Goal: Information Seeking & Learning: Learn about a topic

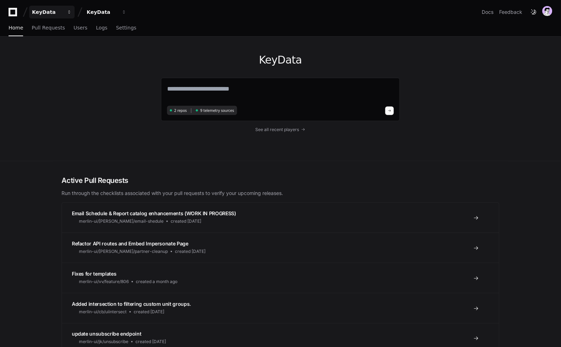
click at [41, 15] on div "KeyData" at bounding box center [47, 12] width 31 height 7
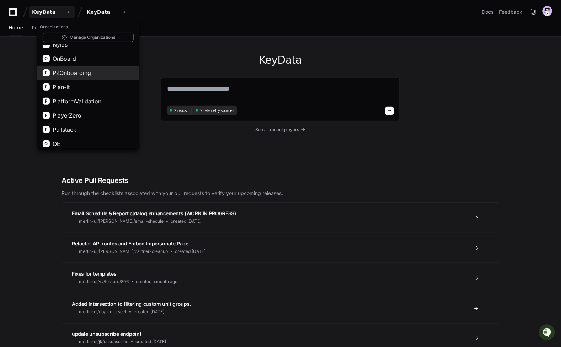
scroll to position [528, 0]
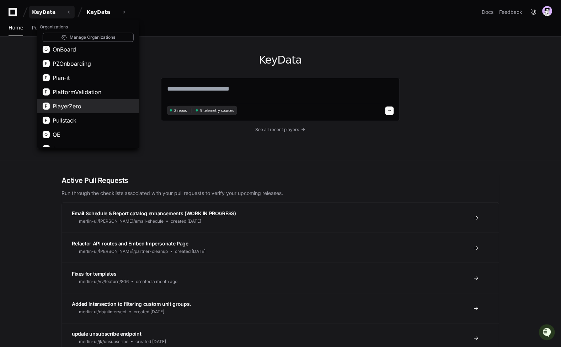
click at [79, 106] on span "PlayerZero" at bounding box center [67, 106] width 29 height 9
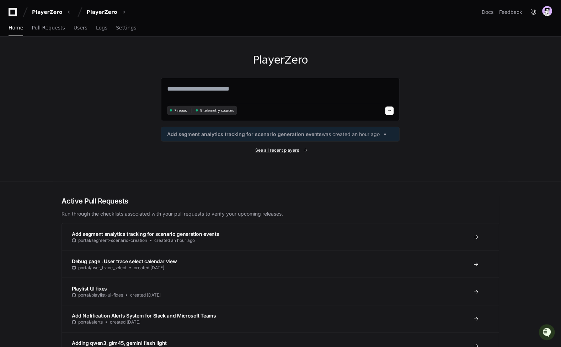
click at [280, 150] on span "See all recent players" at bounding box center [277, 150] width 44 height 6
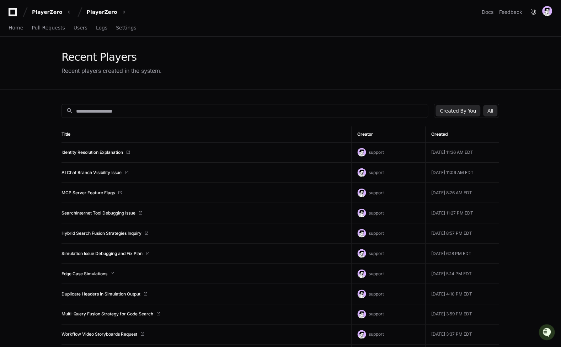
click at [487, 112] on button "All" at bounding box center [490, 110] width 14 height 11
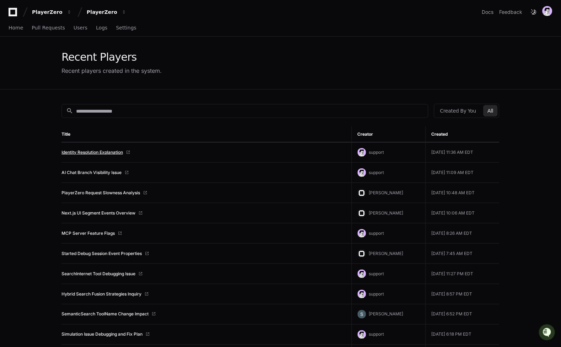
click at [109, 153] on link "Identity Resolution Explanation" at bounding box center [91, 153] width 61 height 6
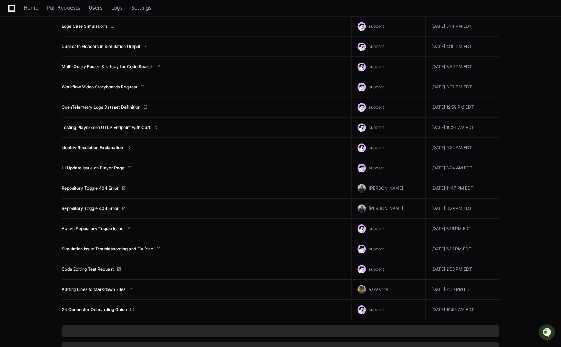
scroll to position [329, 0]
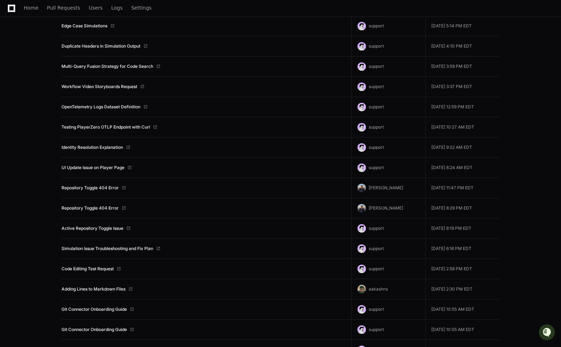
drag, startPoint x: 162, startPoint y: 290, endPoint x: 159, endPoint y: 294, distance: 5.0
click at [162, 291] on div "Adding Lines to Markdown Files" at bounding box center [203, 289] width 284 height 6
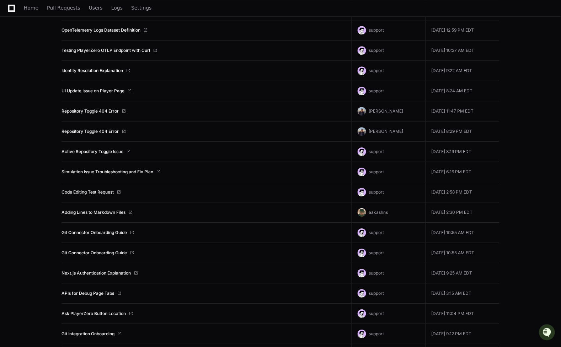
scroll to position [407, 0]
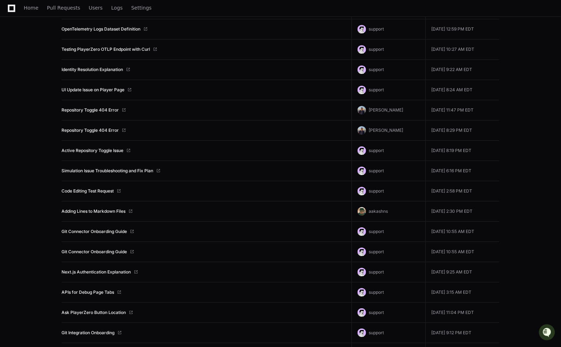
click at [133, 232] on span at bounding box center [132, 232] width 4 height 4
click at [99, 294] on link "APIs for Debug Page Tabs" at bounding box center [87, 293] width 53 height 6
